Goal: Find specific page/section: Find specific page/section

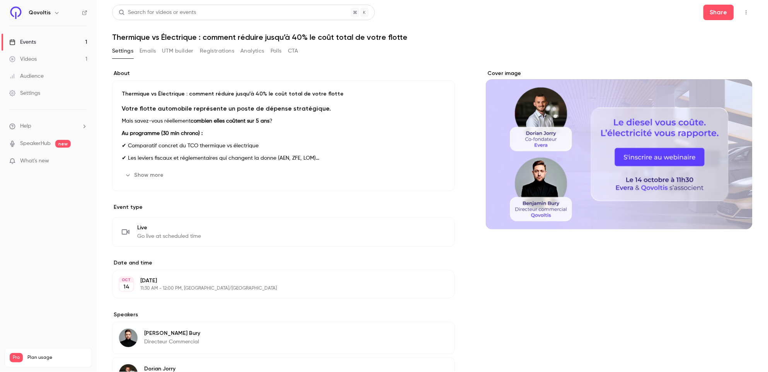
click at [279, 52] on button "Polls" at bounding box center [276, 51] width 11 height 12
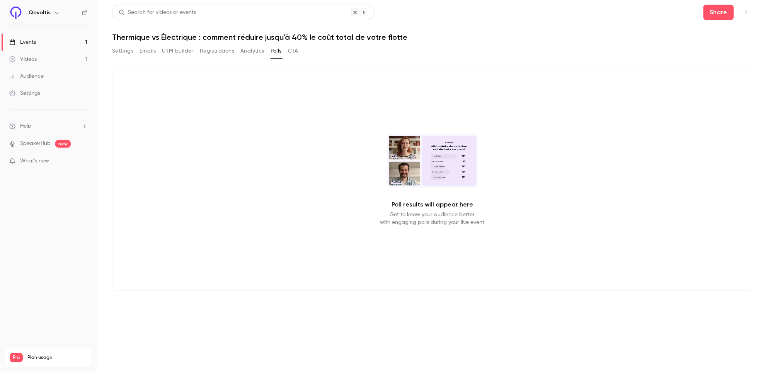
click at [253, 54] on button "Analytics" at bounding box center [253, 51] width 24 height 12
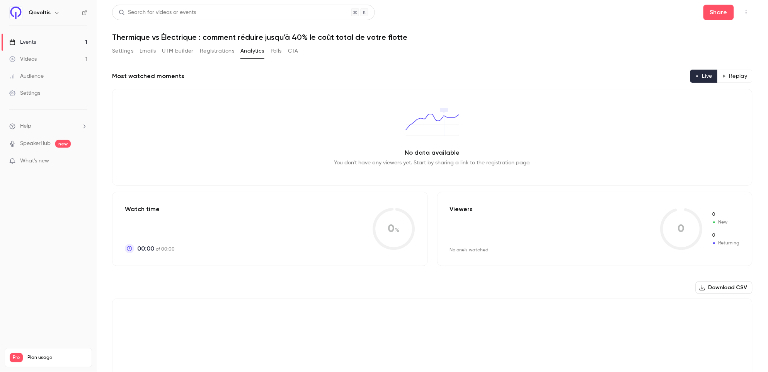
click at [233, 51] on button "Registrations" at bounding box center [217, 51] width 34 height 12
